Goal: Task Accomplishment & Management: Use online tool/utility

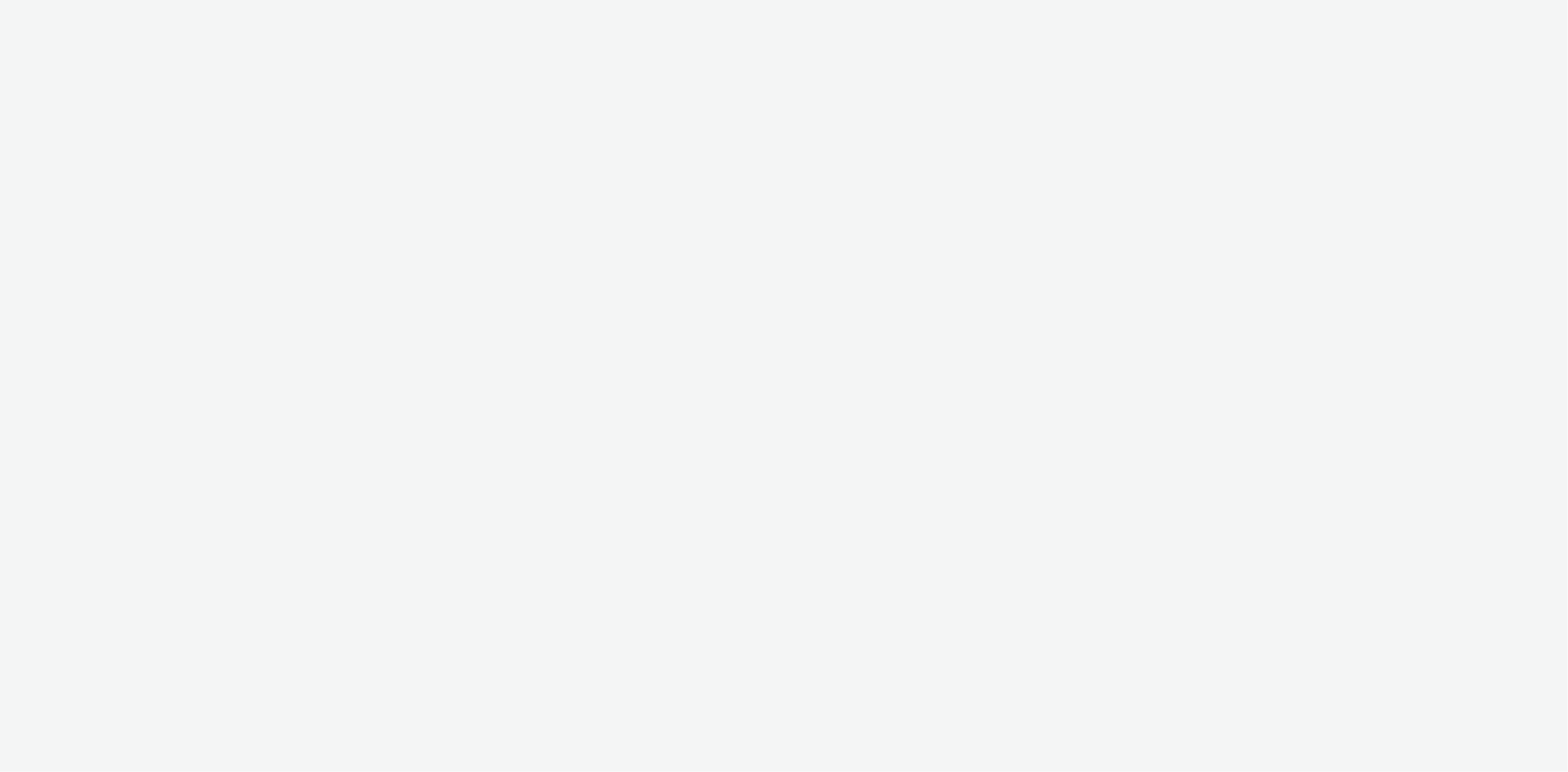
select select "2fc77e36-bb93-4aa3-9dff-dcb08e02eac6"
select select "633458d8-165b-4764-9f55-7760eda36fe8"
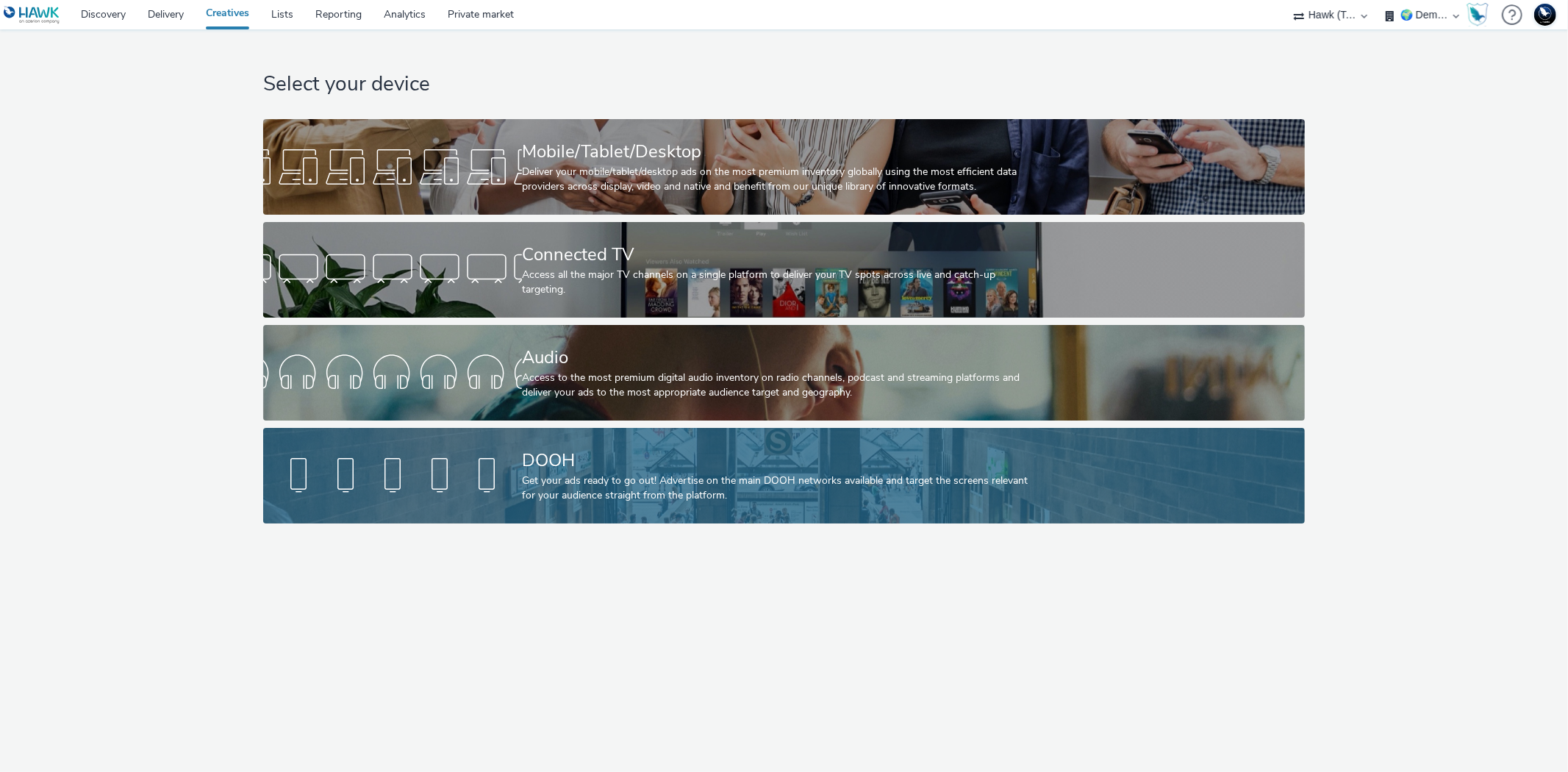
click at [622, 496] on div "Get your ads ready to go out! Advertise on the main DOOH networks available and…" at bounding box center [781, 488] width 519 height 31
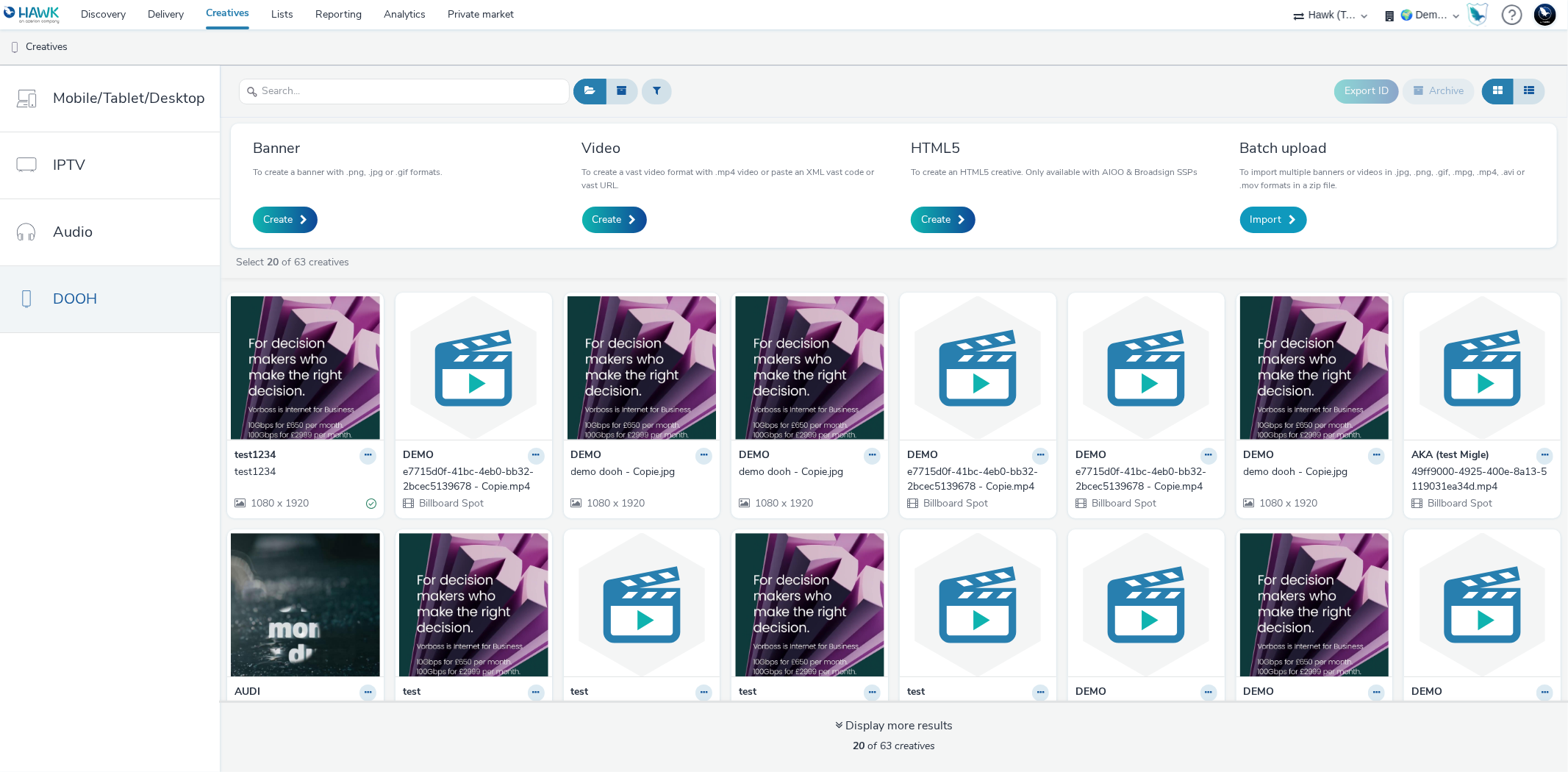
click at [1275, 217] on span "Import" at bounding box center [1266, 220] width 31 height 15
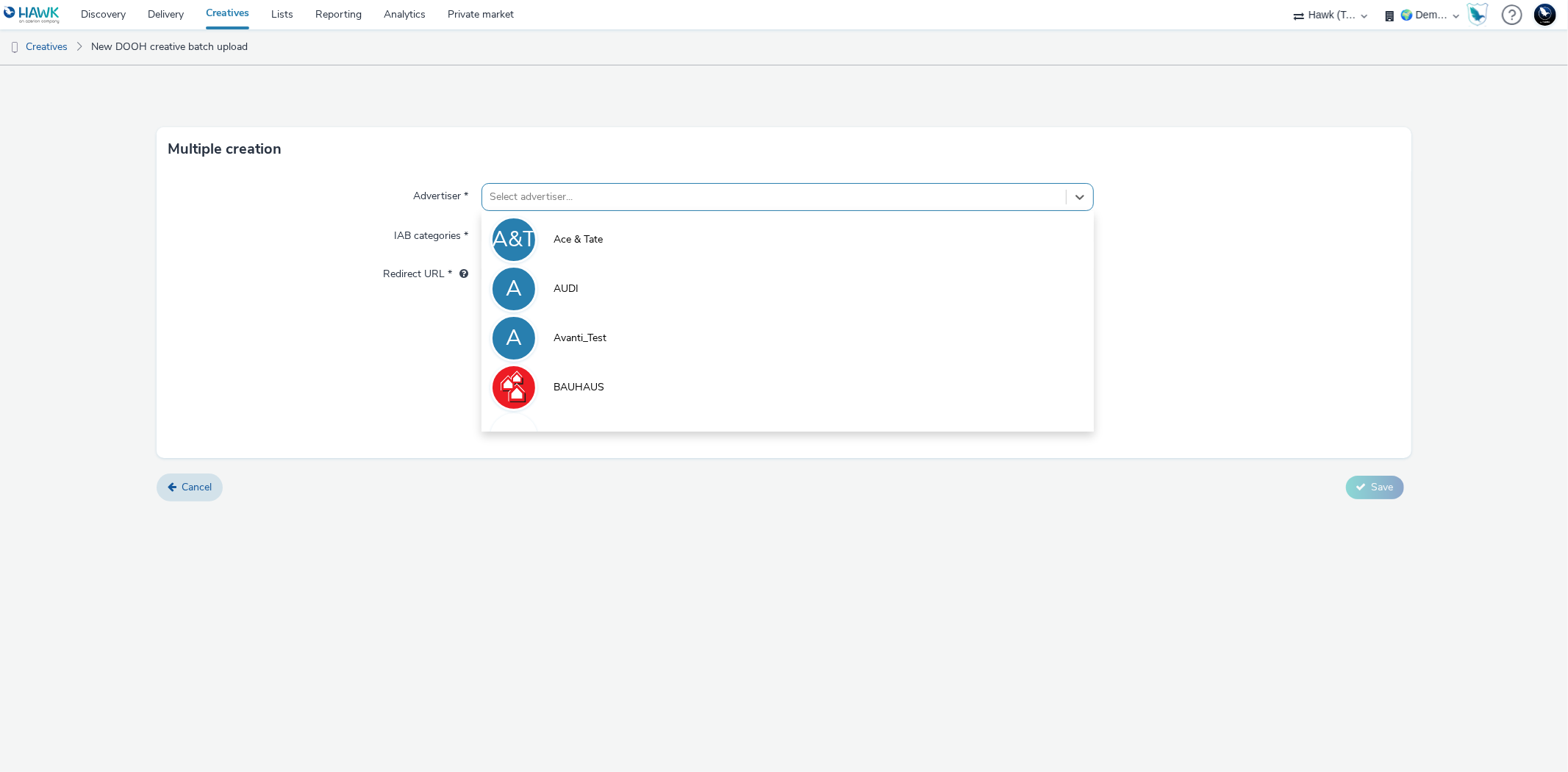
click at [875, 200] on div at bounding box center [773, 196] width 568 height 17
type input "dem"
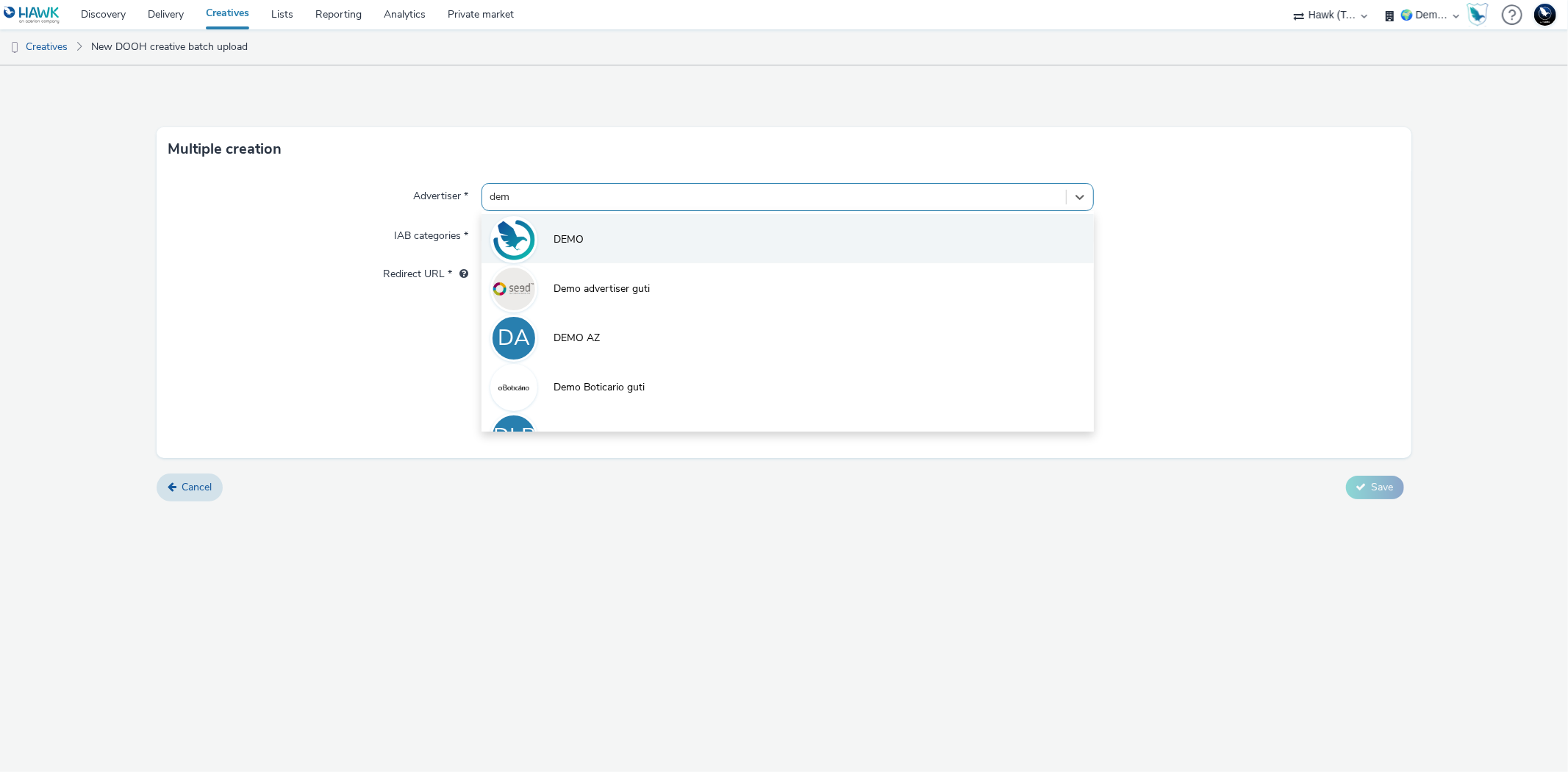
click at [883, 218] on li "DEMO" at bounding box center [787, 239] width 612 height 49
type input "http://hawk-tech.io"
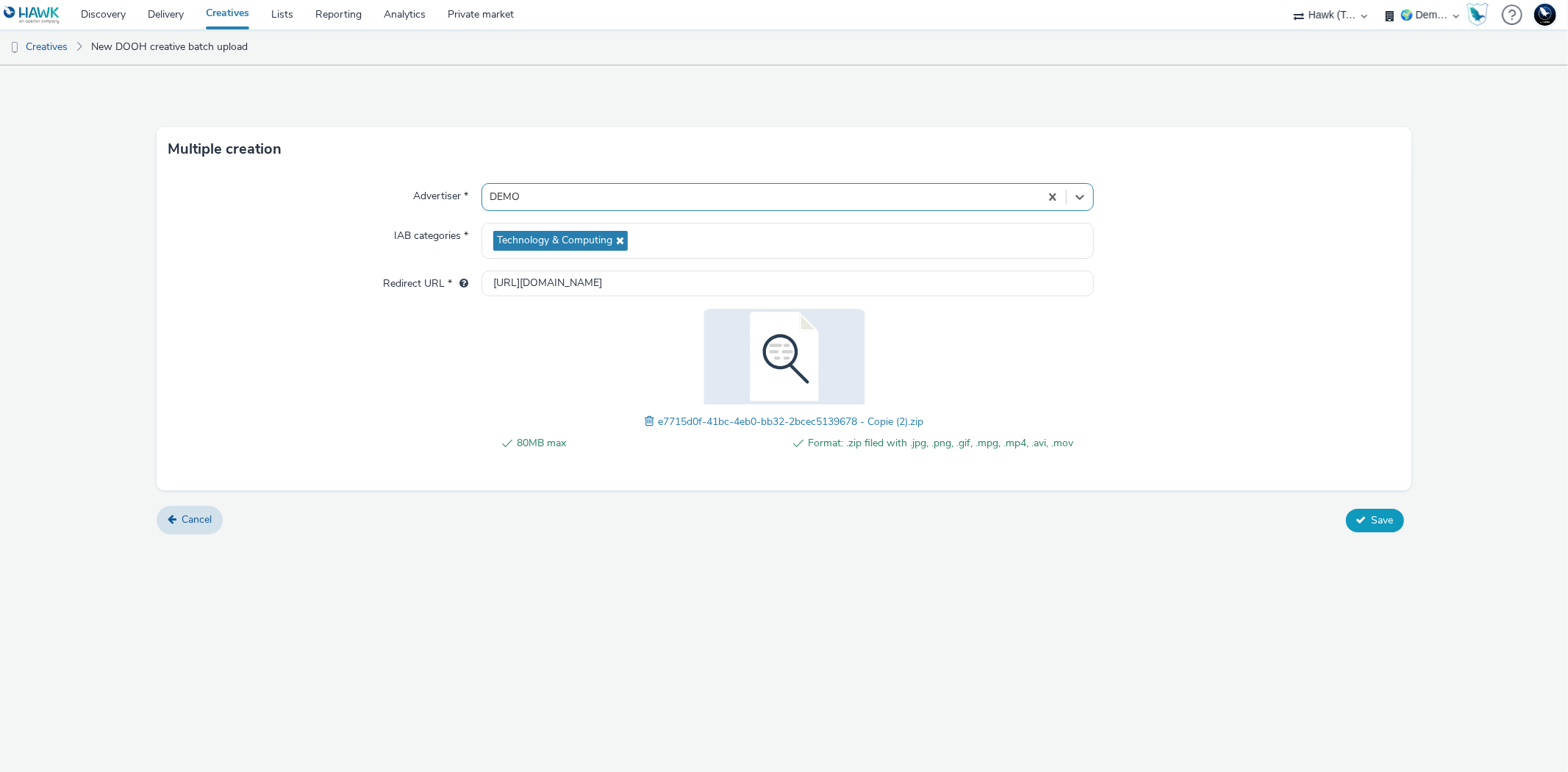
click at [1381, 515] on span "Save" at bounding box center [1383, 520] width 22 height 14
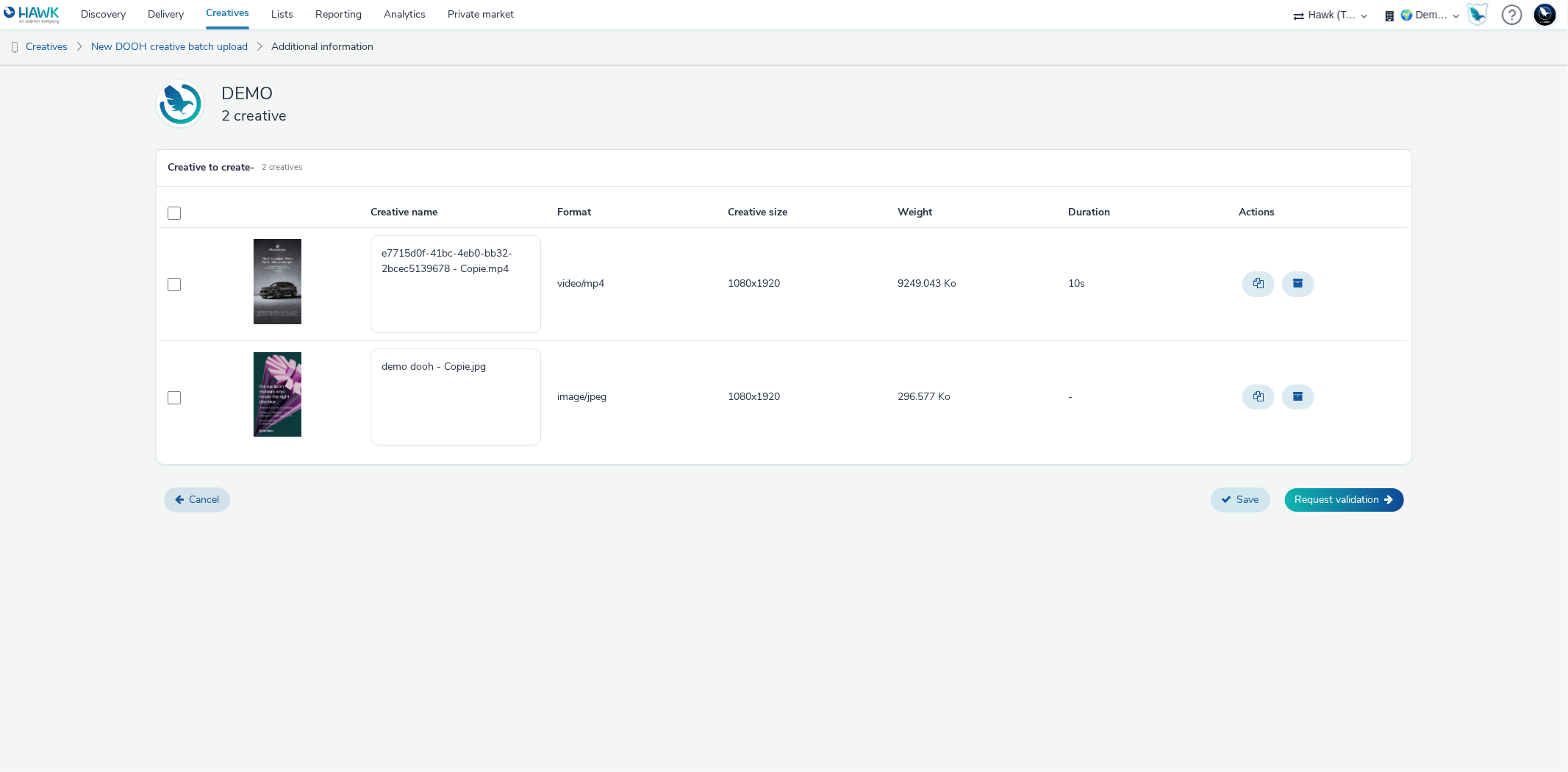
click at [1245, 500] on button "Save" at bounding box center [1241, 500] width 59 height 25
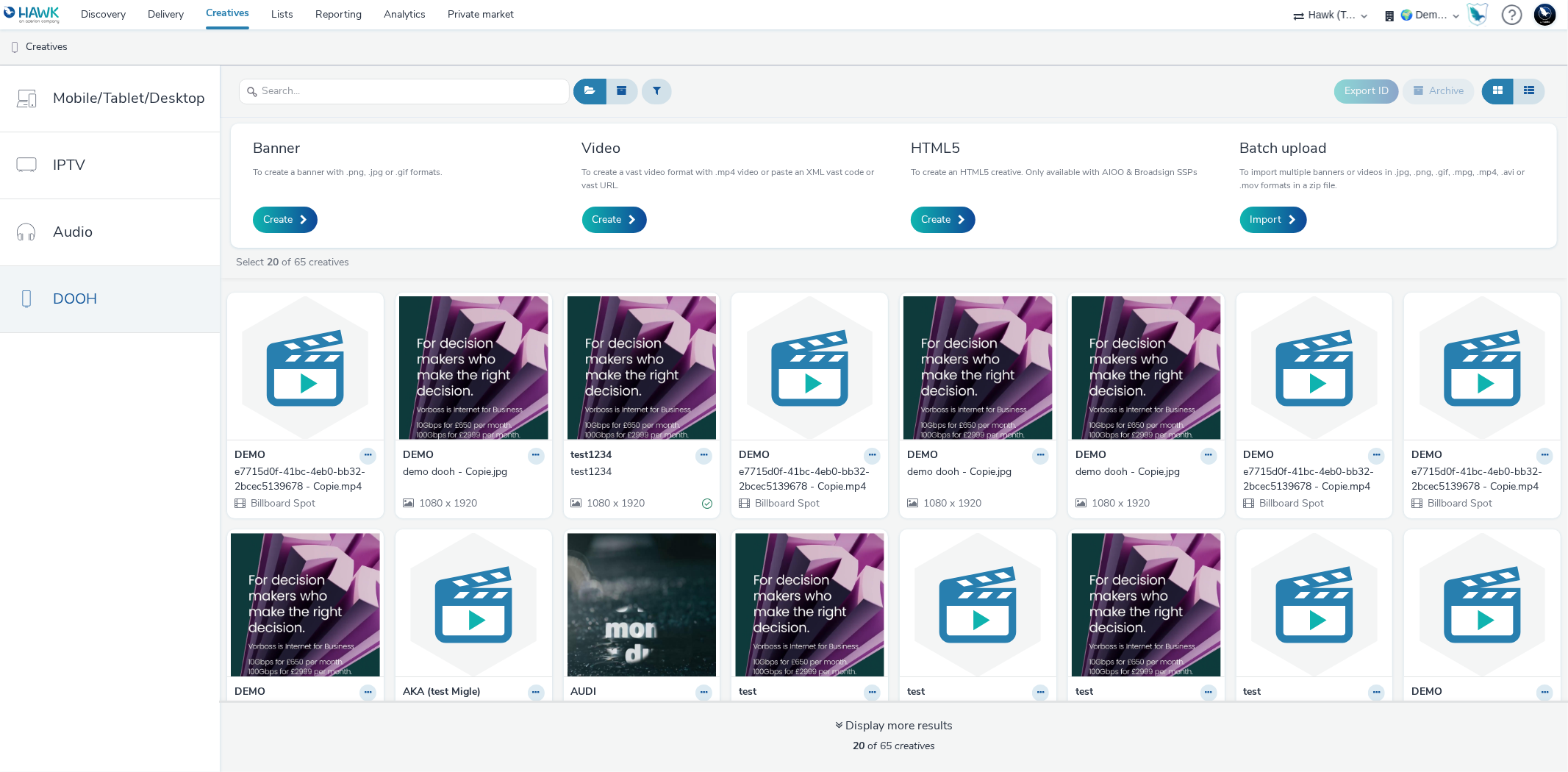
click at [468, 460] on div "DEMO" at bounding box center [474, 456] width 142 height 17
click at [463, 428] on img at bounding box center [473, 368] width 149 height 144
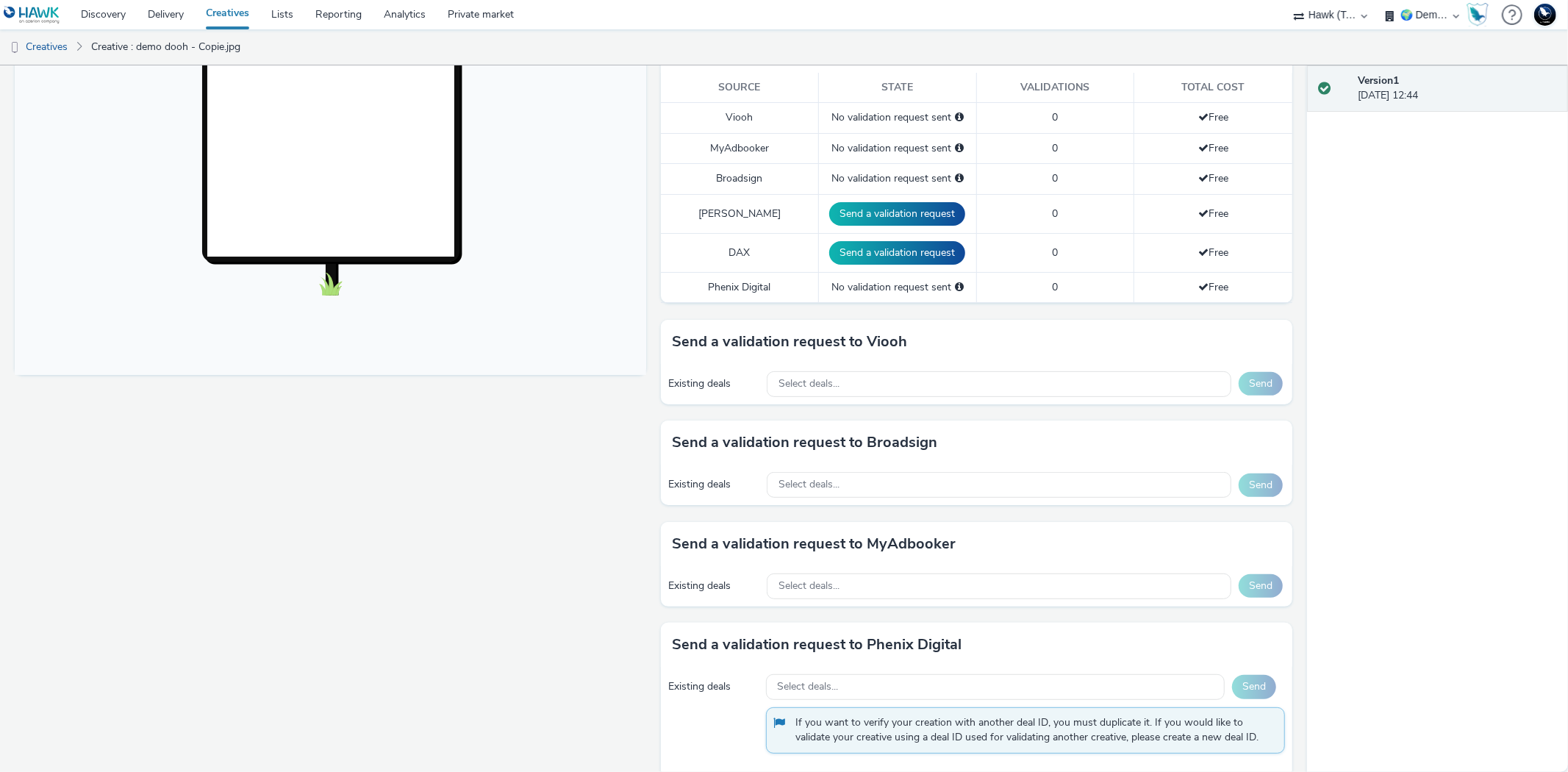
scroll to position [403, 0]
click at [860, 384] on div "Select deals..." at bounding box center [999, 383] width 465 height 26
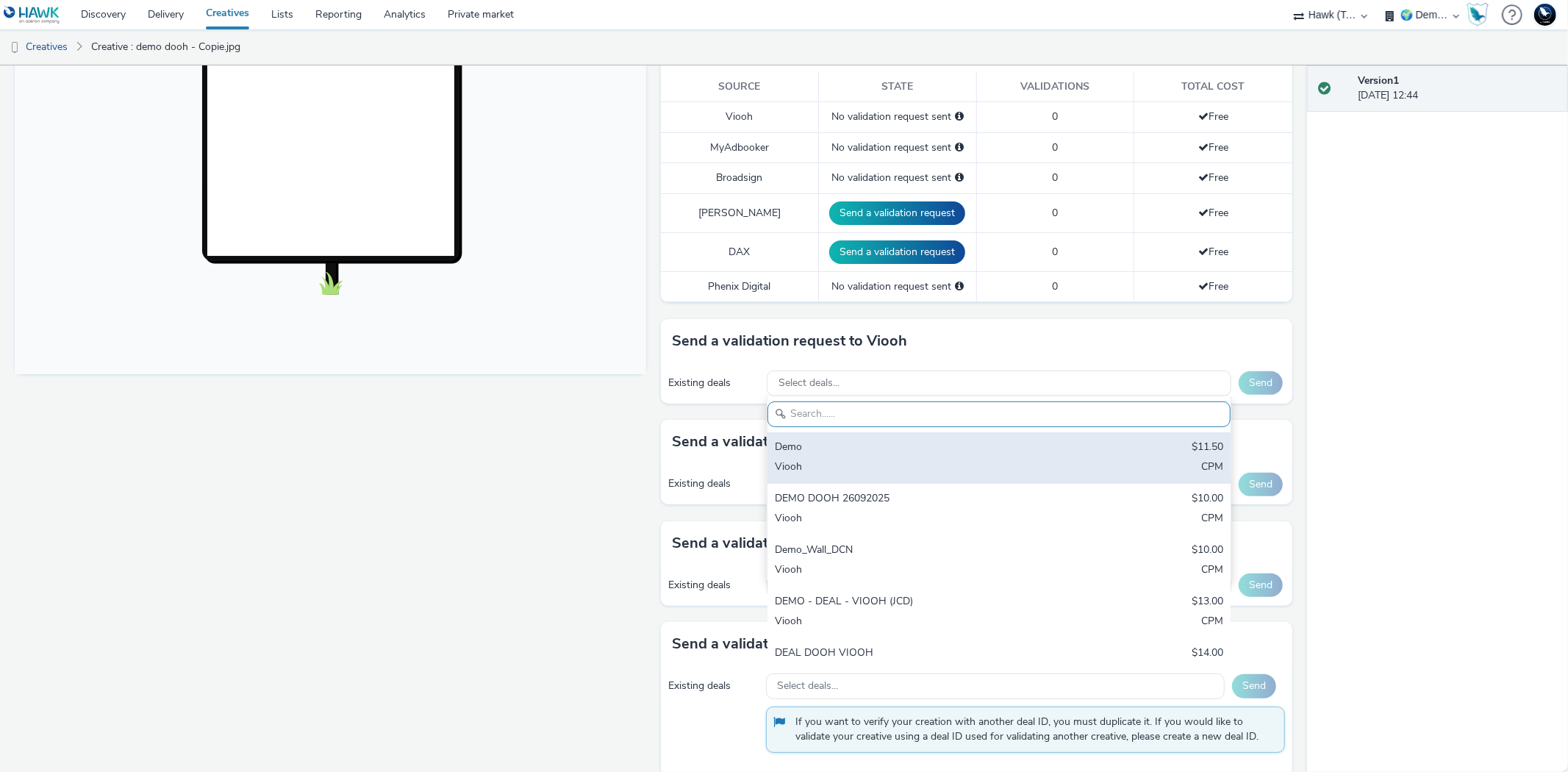
click at [892, 471] on div "Viooh" at bounding box center [922, 468] width 296 height 17
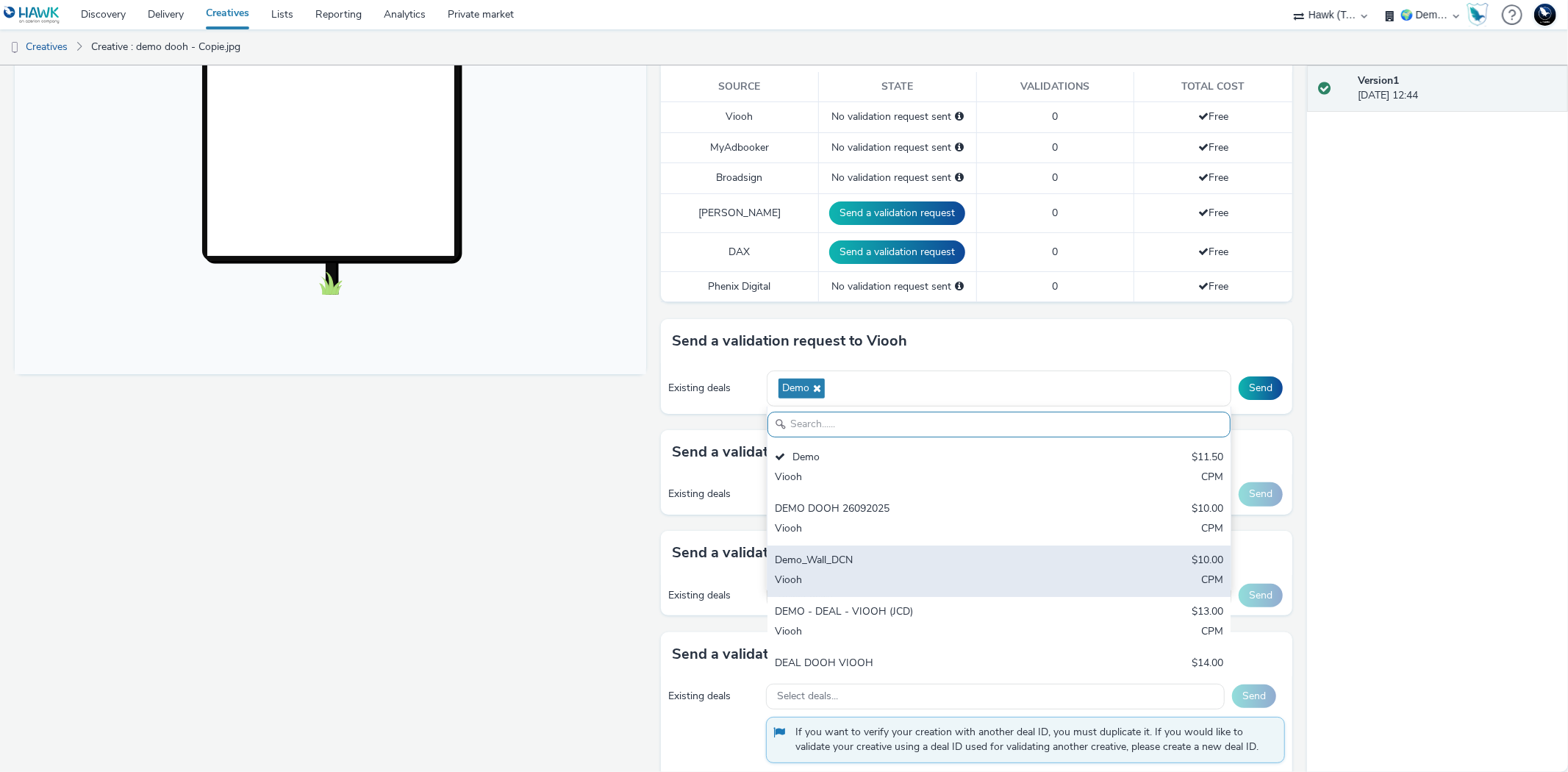
click at [970, 557] on div "Demo_Wall_DCN" at bounding box center [922, 562] width 296 height 17
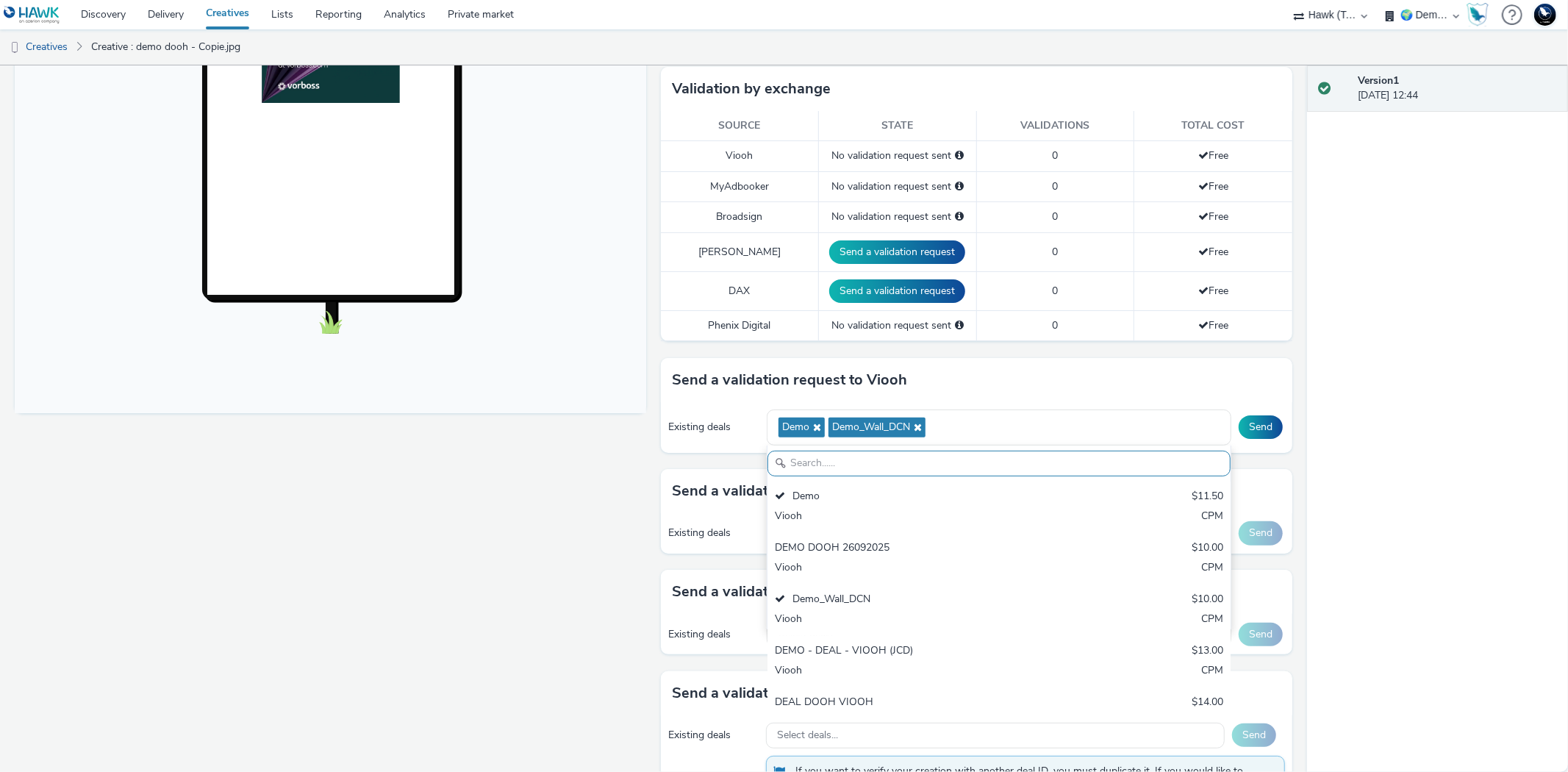
scroll to position [364, 0]
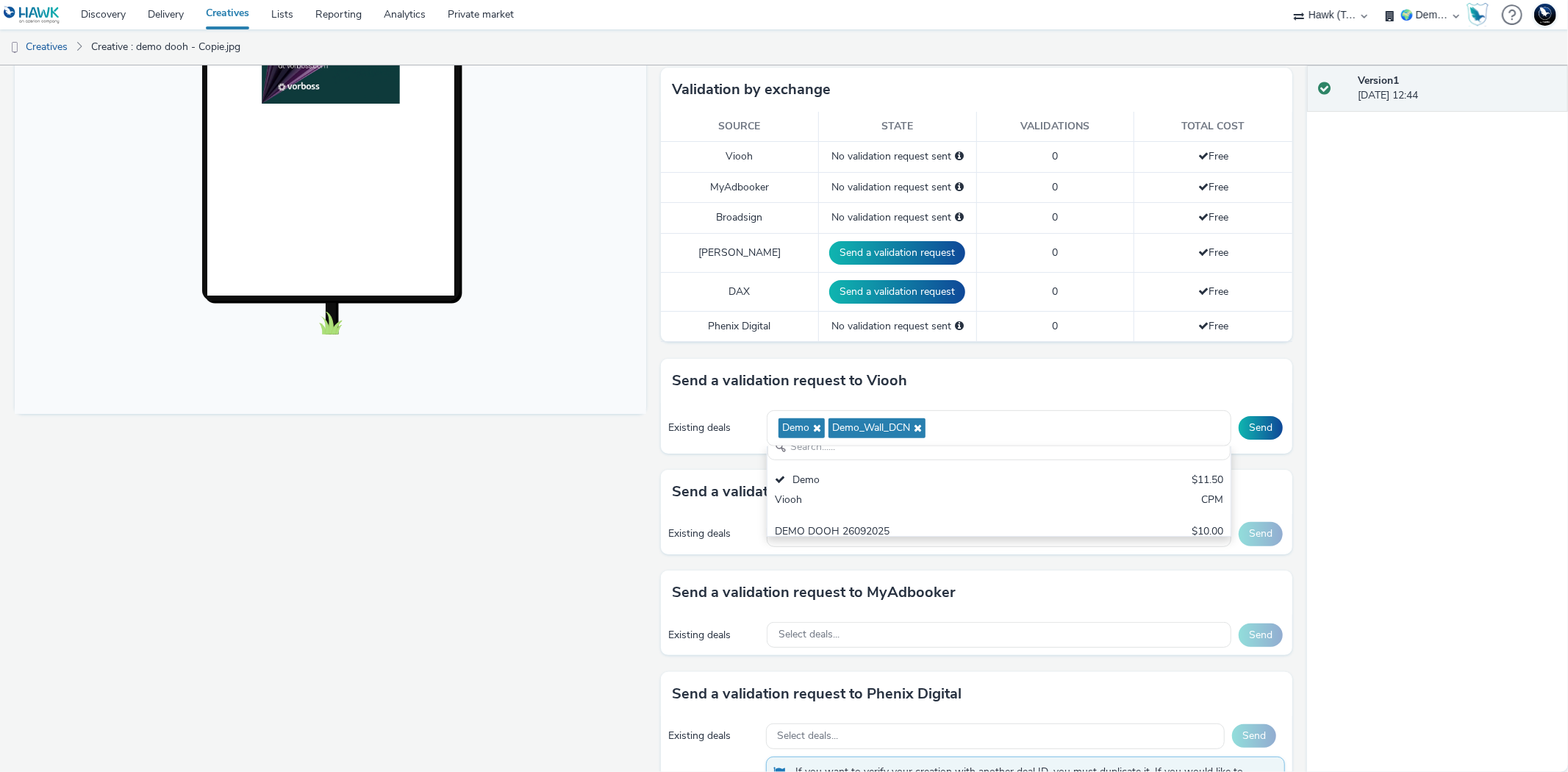
click at [222, 427] on div "Fullscreen" at bounding box center [334, 327] width 639 height 1032
click at [170, 15] on link "Delivery" at bounding box center [166, 15] width 58 height 30
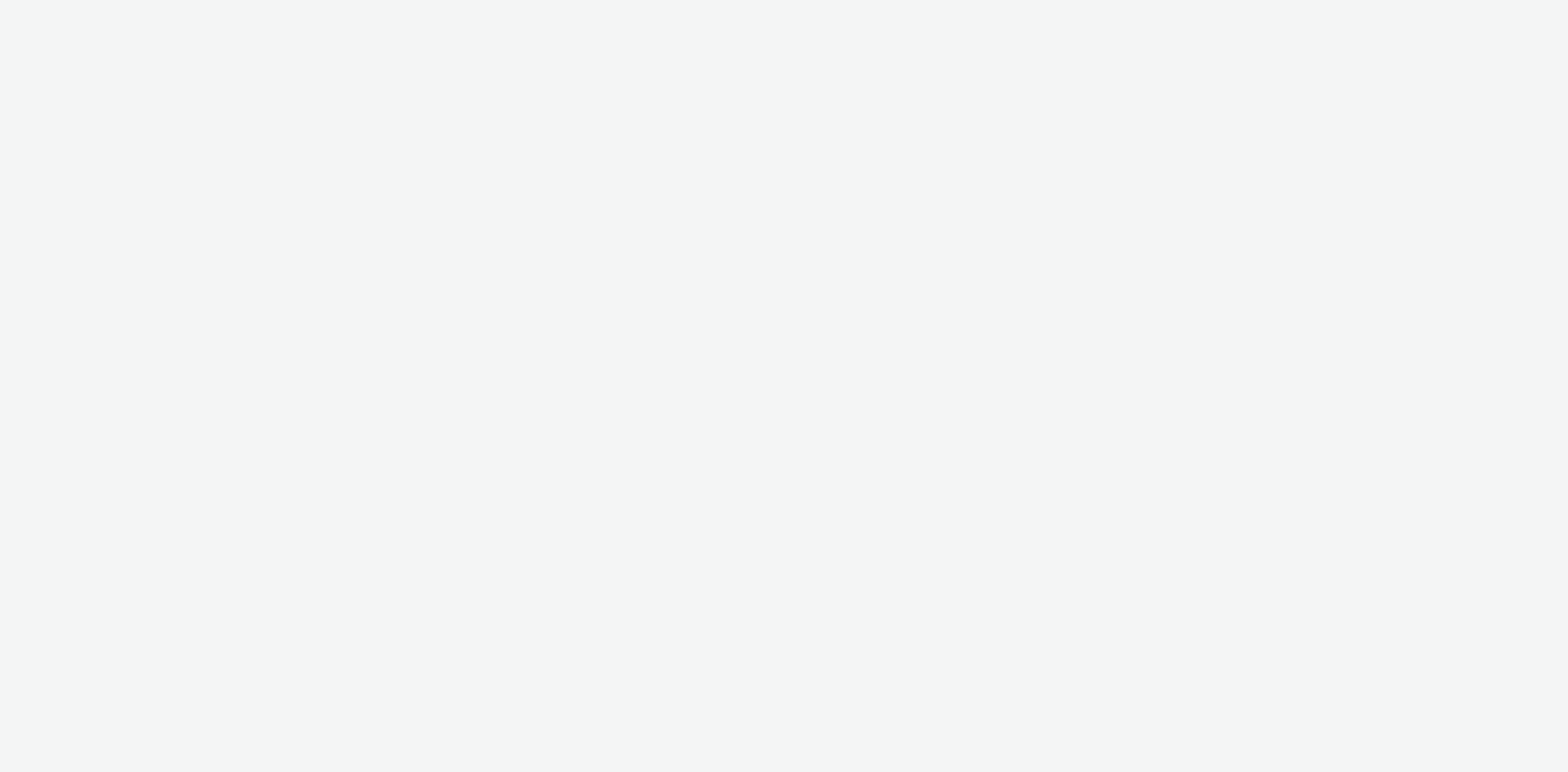
select select "48c42aec-a30c-4a3b-a06b-d50dddc3ae41"
